Goal: Task Accomplishment & Management: Manage account settings

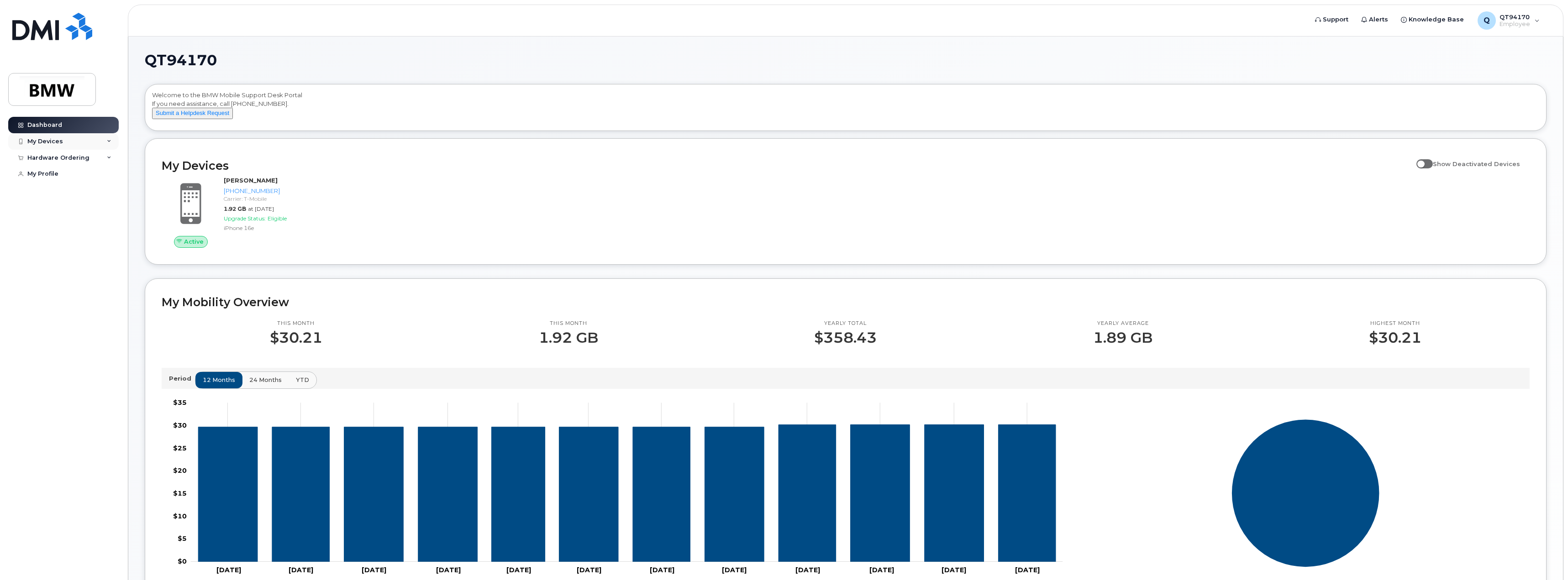
click at [80, 142] on div "My Devices" at bounding box center [64, 141] width 111 height 16
click at [80, 145] on div "My Devices" at bounding box center [64, 141] width 111 height 16
click at [80, 144] on div "My Devices" at bounding box center [64, 141] width 111 height 16
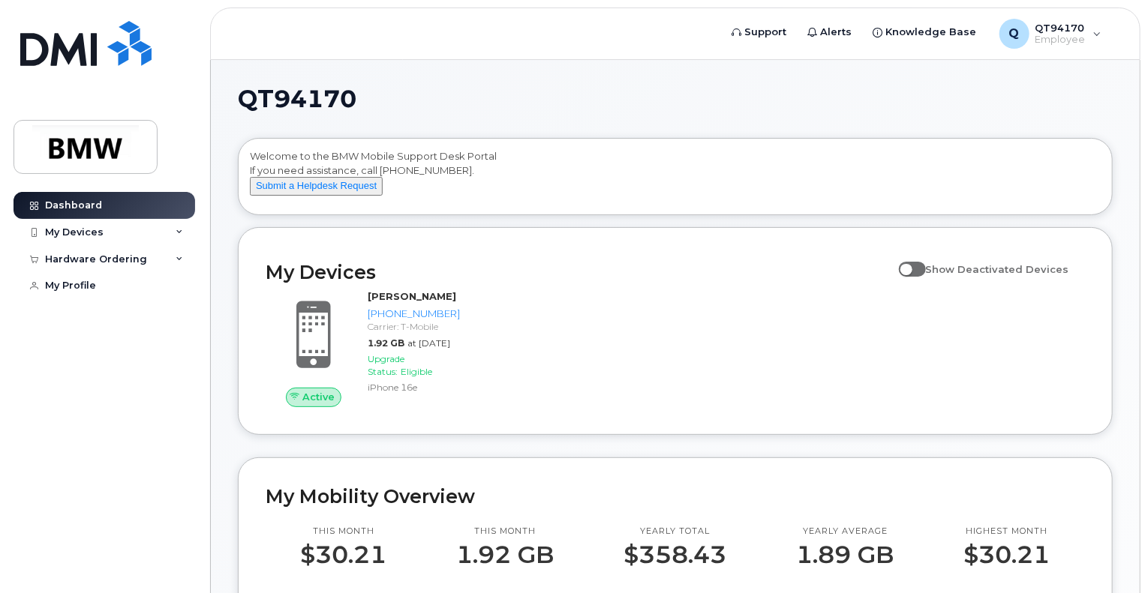
click at [576, 269] on div "My Devices Show Deactivated Devices" at bounding box center [675, 272] width 819 height 35
click at [926, 277] on span at bounding box center [912, 269] width 27 height 15
click at [911, 267] on input "Show Deactivated Devices" at bounding box center [905, 261] width 12 height 12
checkbox input "true"
